Goal: Transaction & Acquisition: Purchase product/service

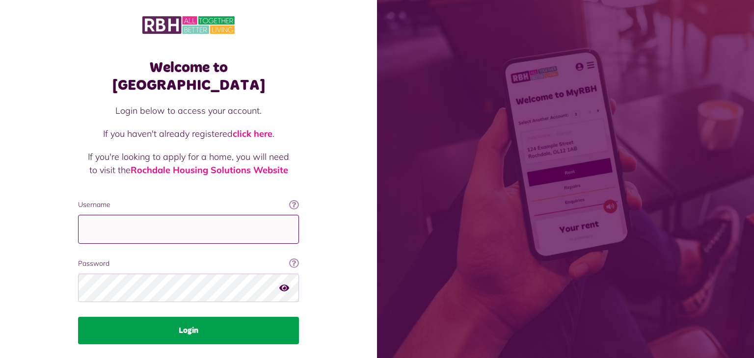
type input "**********"
click at [227, 317] on button "Login" at bounding box center [188, 330] width 221 height 27
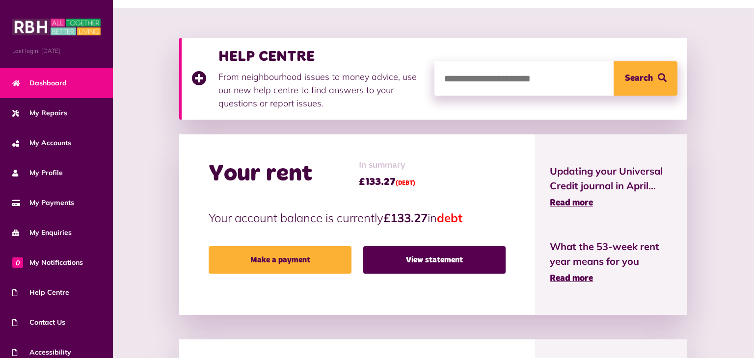
scroll to position [120, 0]
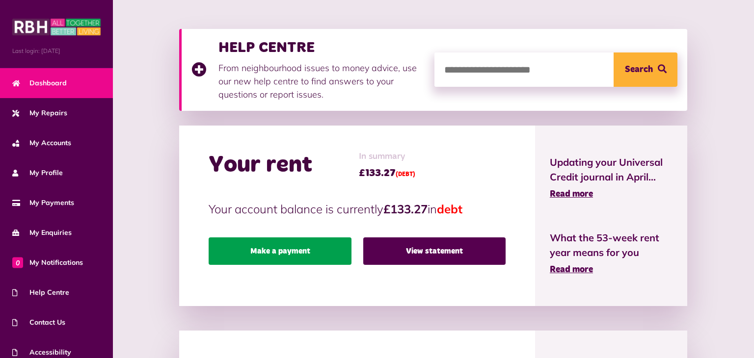
click at [329, 253] on link "Make a payment" at bounding box center [280, 251] width 142 height 27
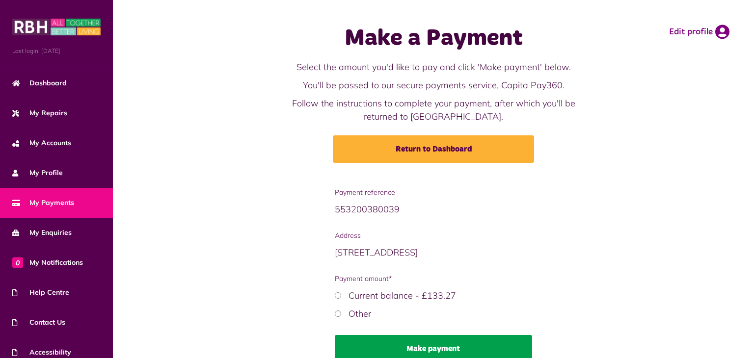
click at [413, 342] on button "Make payment" at bounding box center [433, 348] width 197 height 27
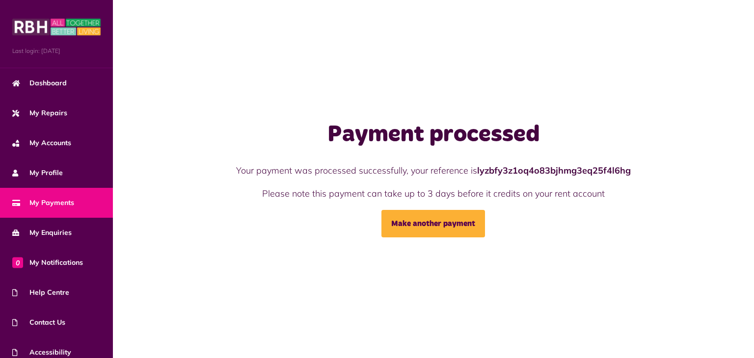
scroll to position [40, 0]
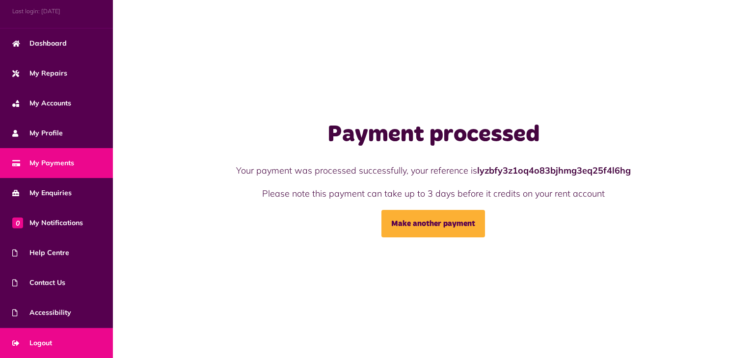
click at [88, 348] on link "Logout" at bounding box center [56, 343] width 113 height 30
